Goal: Find specific page/section: Find specific page/section

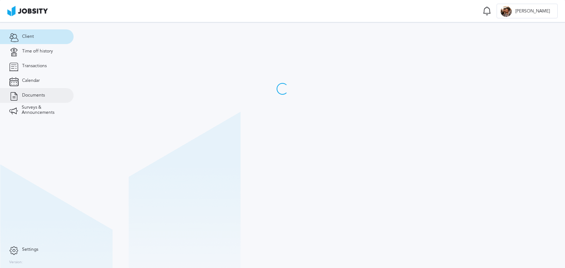
click at [44, 93] on link "Documents" at bounding box center [37, 95] width 74 height 15
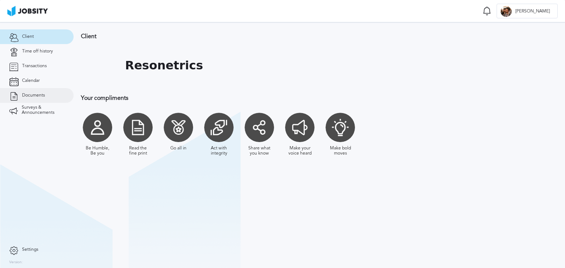
click at [28, 96] on span "Documents" at bounding box center [33, 95] width 23 height 5
click at [48, 93] on link "Documents" at bounding box center [37, 95] width 74 height 15
